Goal: Task Accomplishment & Management: Use online tool/utility

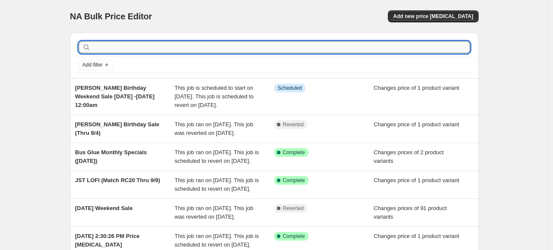
click at [155, 41] on input "text" at bounding box center [280, 47] width 377 height 12
type input "[PERSON_NAME]"
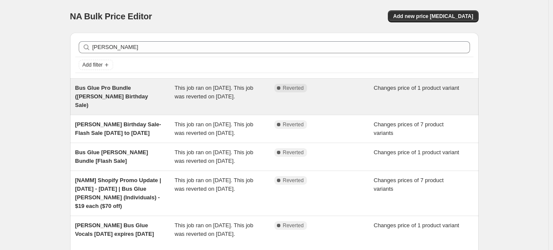
click at [147, 104] on div "Bus Glue Pro Bundle ([PERSON_NAME] Birthday Sale)" at bounding box center [125, 97] width 100 height 26
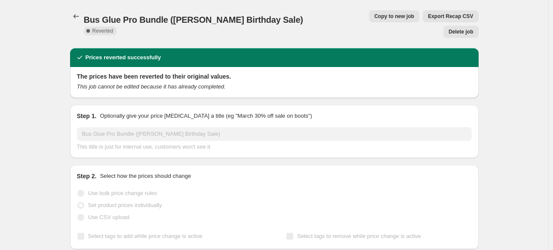
click at [374, 18] on span "Copy to new job" at bounding box center [394, 16] width 40 height 7
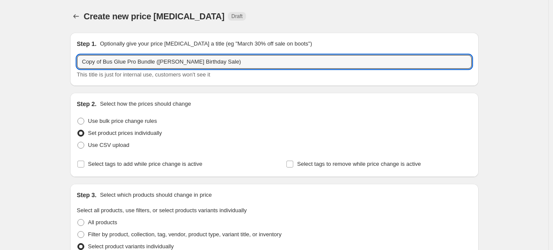
drag, startPoint x: 192, startPoint y: 56, endPoint x: 38, endPoint y: 58, distance: 153.9
paste input "All [PERSON_NAME] plugins - $20 each. Bundle for $49."
click at [81, 61] on input "All [PERSON_NAME] plugins - $20 each. Bundle for $49." at bounding box center [274, 62] width 395 height 14
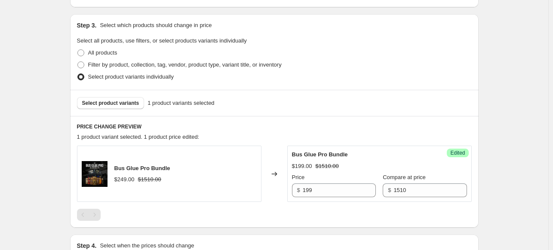
scroll to position [172, 0]
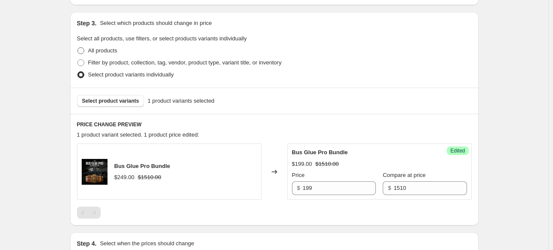
type input "International Country Music Day - All [PERSON_NAME] plugins - $20 each. Bundle …"
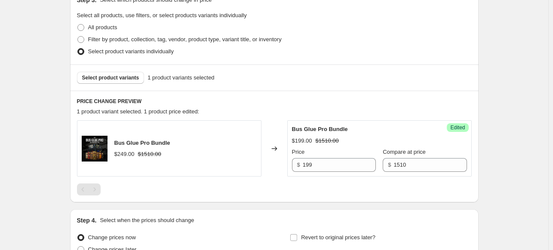
scroll to position [215, 0]
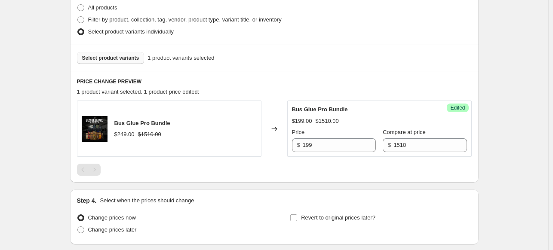
click at [116, 62] on button "Select product variants" at bounding box center [110, 58] width 67 height 12
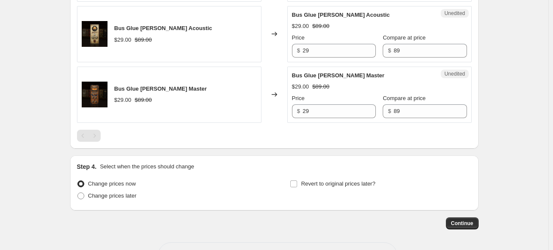
scroll to position [688, 0]
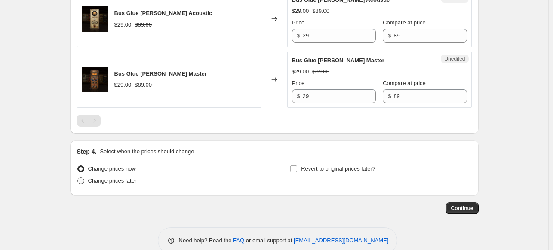
click at [84, 178] on span at bounding box center [80, 181] width 7 height 7
click at [78, 178] on input "Change prices later" at bounding box center [77, 178] width 0 height 0
radio input "true"
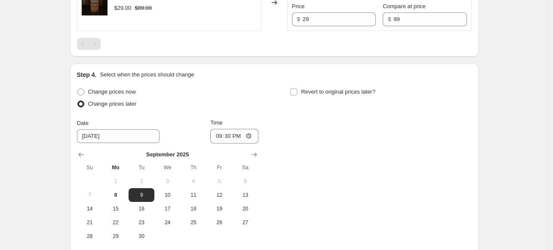
scroll to position [774, 0]
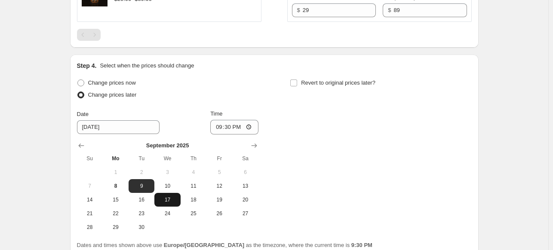
click at [173, 202] on button "17" at bounding box center [167, 200] width 26 height 14
type input "[DATE]"
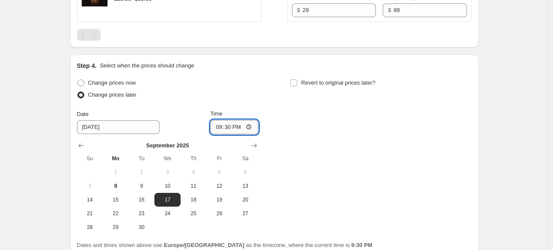
click at [231, 127] on input "21:30" at bounding box center [234, 127] width 48 height 15
click at [218, 125] on input "21:30" at bounding box center [234, 127] width 48 height 15
type input "00:00"
click at [304, 147] on div "Change prices now Change prices later Date [DATE] Time 00:00 [DATE] Su Mo Tu We…" at bounding box center [274, 155] width 395 height 157
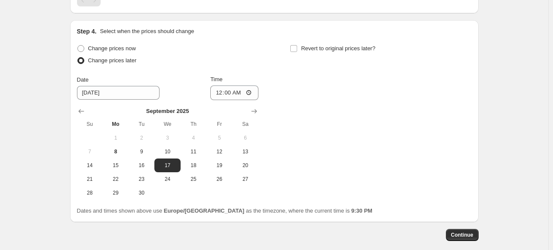
scroll to position [817, 0]
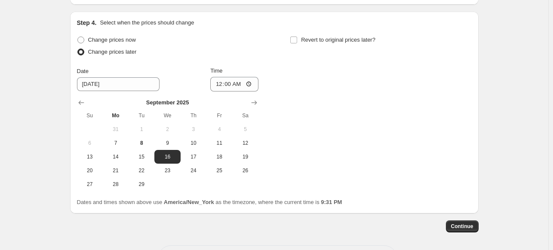
click at [348, 110] on div "Change prices now Change prices later Date [DATE] Time 00:00 [DATE] Su Mo Tu We…" at bounding box center [274, 112] width 395 height 157
click at [326, 119] on div "Change prices now Change prices later Date [DATE] Time 00:00 [DATE] Su Mo Tu We…" at bounding box center [274, 112] width 395 height 157
click at [162, 71] on div "Date [DATE] Time 00:00" at bounding box center [167, 79] width 181 height 25
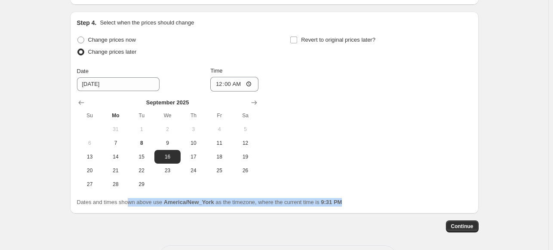
drag, startPoint x: 130, startPoint y: 199, endPoint x: 359, endPoint y: 196, distance: 229.6
click at [359, 198] on div "Dates and times shown above use America/New_York as the timezone, where the cur…" at bounding box center [274, 202] width 395 height 9
click at [358, 203] on div "Dates and times shown above use America/New_York as the timezone, where the cur…" at bounding box center [274, 202] width 395 height 9
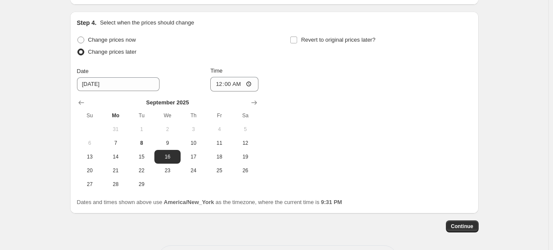
click at [172, 82] on div "Date [DATE] Time 00:00" at bounding box center [167, 79] width 181 height 25
click at [295, 38] on input "Revert to original prices later?" at bounding box center [293, 40] width 7 height 7
checkbox input "true"
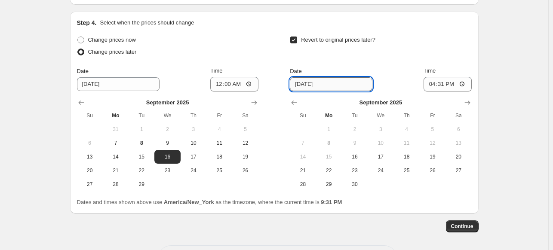
click at [314, 86] on input "[DATE]" at bounding box center [331, 84] width 83 height 14
click at [306, 79] on input "[DATE]" at bounding box center [331, 84] width 83 height 14
type input "[DATE]"
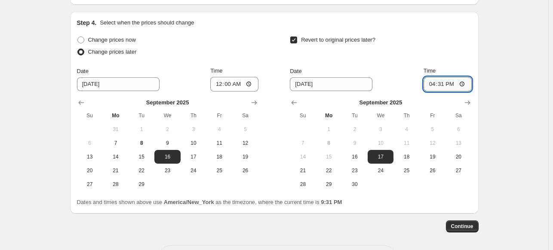
click at [432, 82] on input "16:31" at bounding box center [447, 84] width 48 height 15
type input "23:59"
click at [425, 53] on div "Revert to original prices later?" at bounding box center [380, 47] width 181 height 26
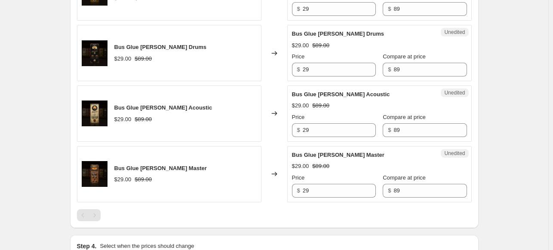
scroll to position [602, 0]
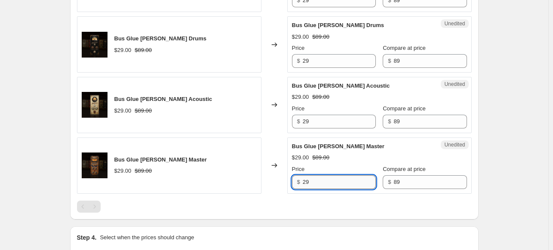
click at [308, 179] on input "29" at bounding box center [339, 182] width 73 height 14
type input "20"
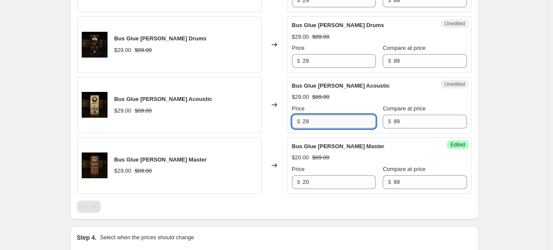
click at [307, 117] on input "29" at bounding box center [339, 122] width 73 height 14
type input "20"
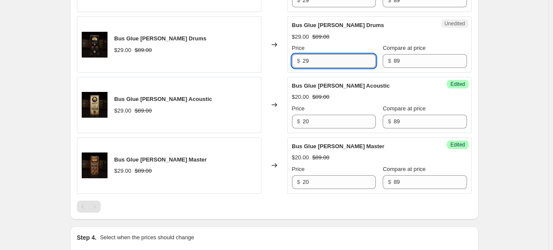
drag, startPoint x: 313, startPoint y: 58, endPoint x: 308, endPoint y: 58, distance: 5.2
click at [308, 58] on input "29" at bounding box center [339, 61] width 73 height 14
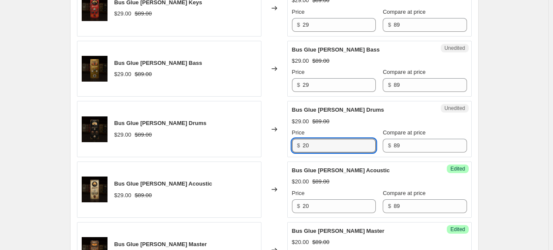
scroll to position [516, 0]
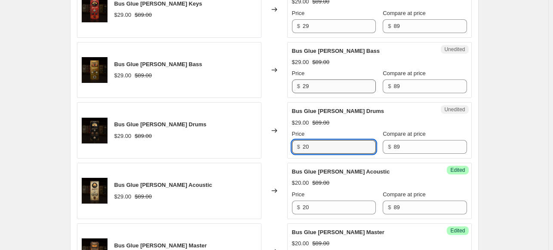
type input "20"
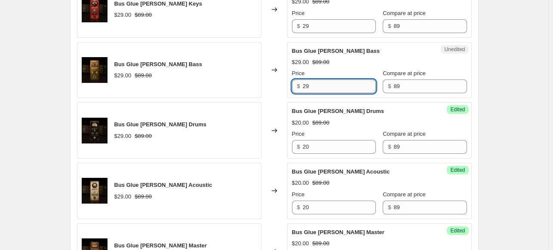
click at [308, 86] on input "29" at bounding box center [339, 87] width 73 height 14
type input "20"
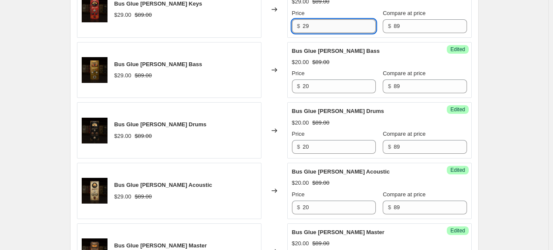
click at [308, 25] on input "29" at bounding box center [339, 26] width 73 height 14
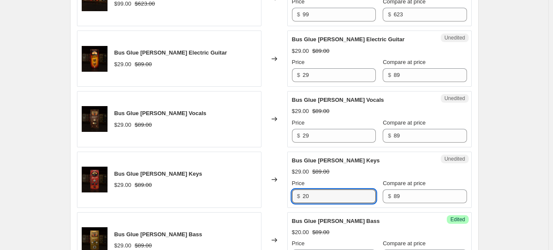
scroll to position [344, 0]
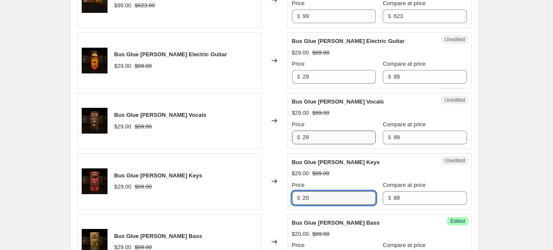
type input "20"
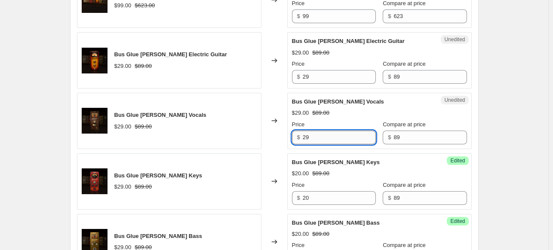
drag, startPoint x: 313, startPoint y: 135, endPoint x: 307, endPoint y: 136, distance: 6.2
click at [307, 136] on input "29" at bounding box center [339, 138] width 73 height 14
type input "20"
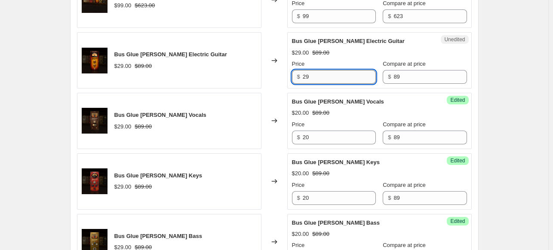
click at [308, 80] on input "29" at bounding box center [339, 77] width 73 height 14
type input "20"
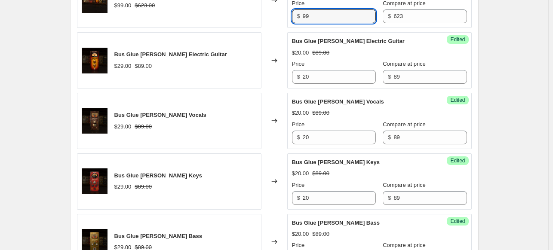
drag, startPoint x: 312, startPoint y: 18, endPoint x: 304, endPoint y: 18, distance: 8.6
click at [304, 18] on div "$ 99" at bounding box center [334, 16] width 84 height 14
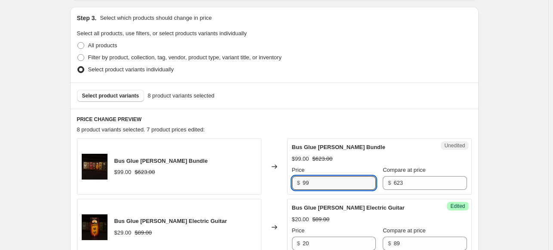
scroll to position [258, 0]
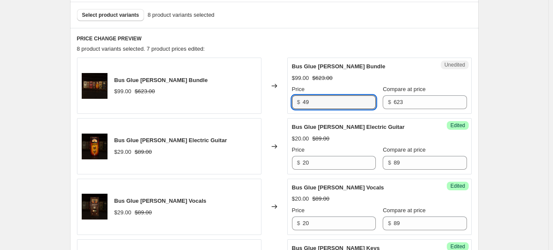
type input "49"
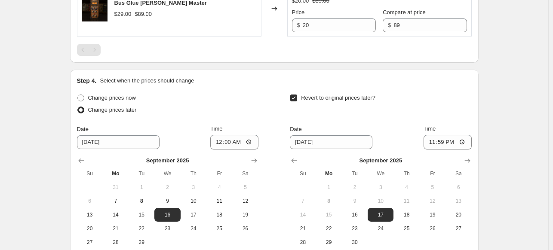
scroll to position [817, 0]
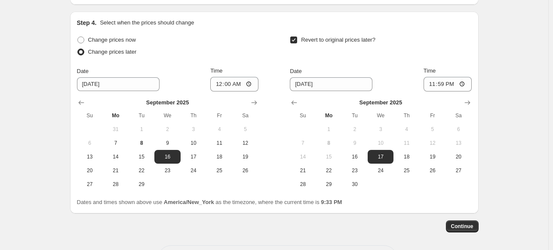
click at [238, 47] on div "Change prices later" at bounding box center [167, 52] width 181 height 12
click at [461, 226] on span "Continue" at bounding box center [462, 226] width 22 height 7
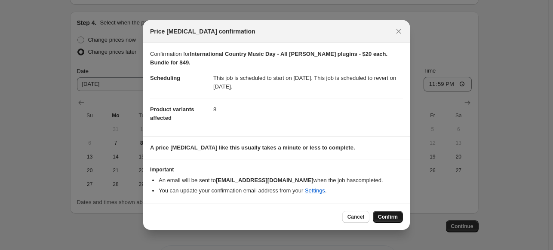
click at [389, 220] on span "Confirm" at bounding box center [388, 217] width 20 height 7
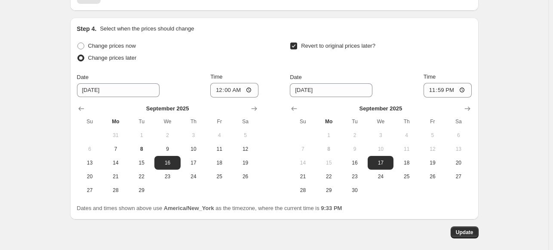
scroll to position [868, 0]
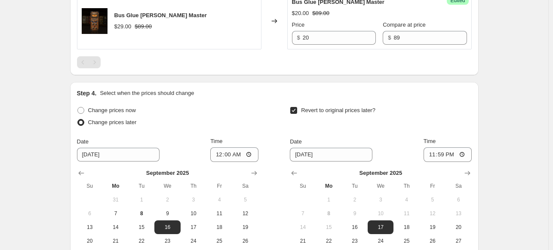
scroll to position [610, 0]
